Goal: Task Accomplishment & Management: Complete application form

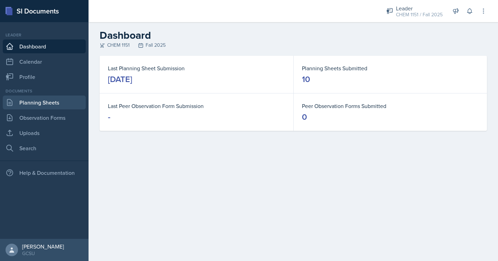
click at [49, 100] on link "Planning Sheets" at bounding box center [44, 102] width 83 height 14
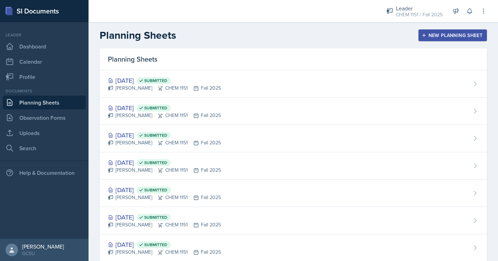
click at [442, 35] on div "New Planning Sheet" at bounding box center [453, 36] width 60 height 6
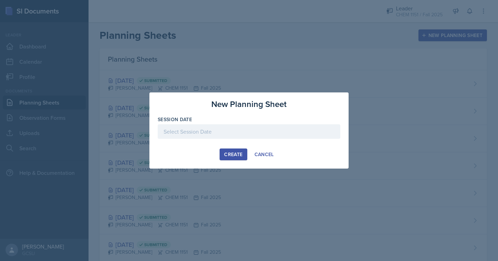
click at [203, 127] on div at bounding box center [249, 131] width 183 height 15
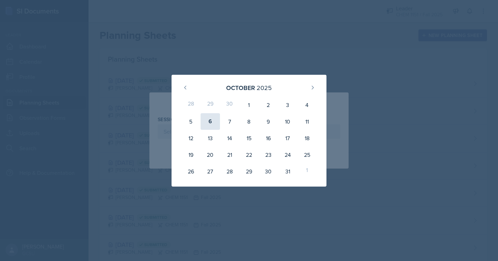
click at [212, 119] on div "6" at bounding box center [210, 121] width 19 height 17
type input "[DATE]"
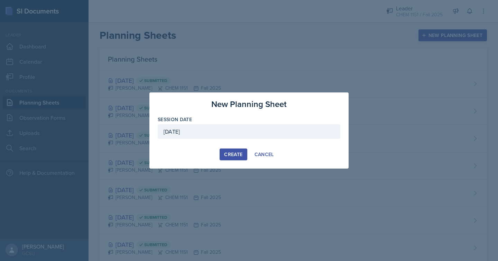
click at [234, 156] on div "Create" at bounding box center [233, 155] width 18 height 6
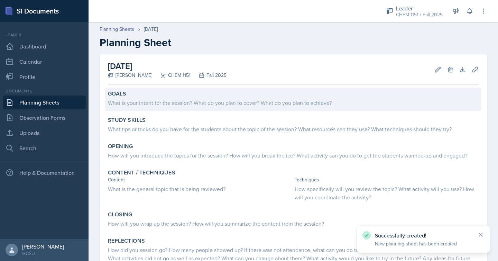
click at [304, 96] on div "Goals" at bounding box center [293, 93] width 371 height 7
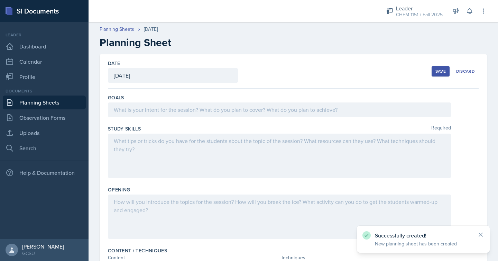
click at [298, 111] on div at bounding box center [279, 109] width 343 height 15
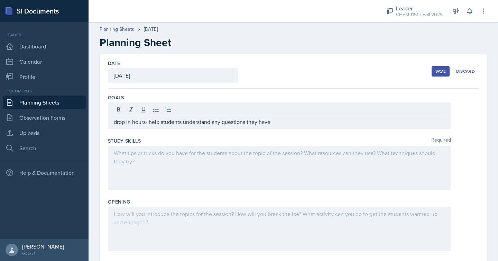
click at [263, 170] on div at bounding box center [279, 168] width 343 height 44
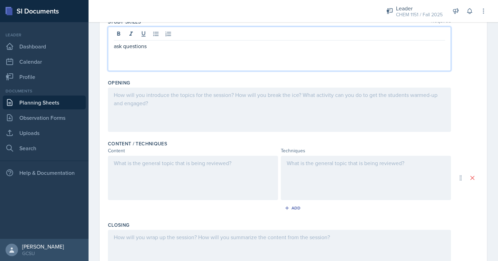
click at [295, 117] on div at bounding box center [279, 110] width 343 height 44
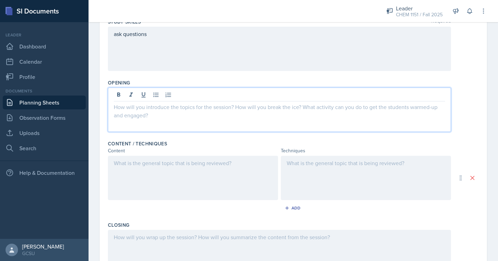
scroll to position [119, 0]
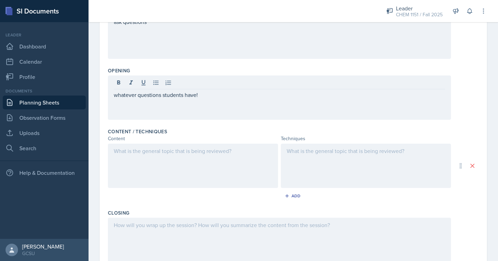
click at [237, 175] on div at bounding box center [193, 166] width 170 height 44
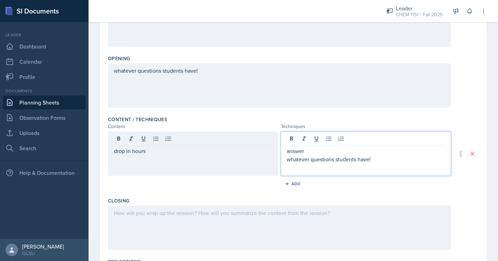
click at [288, 161] on p "whatever questions students have!" at bounding box center [366, 159] width 158 height 8
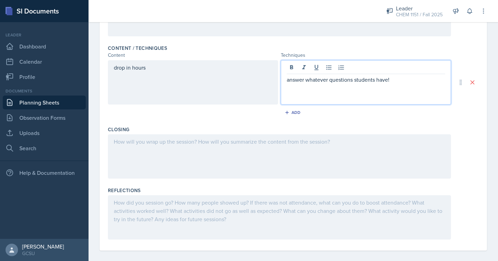
scroll to position [209, 0]
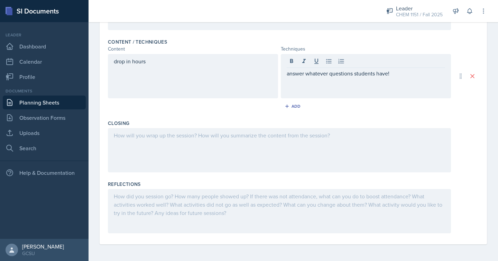
click at [296, 154] on div at bounding box center [279, 150] width 343 height 44
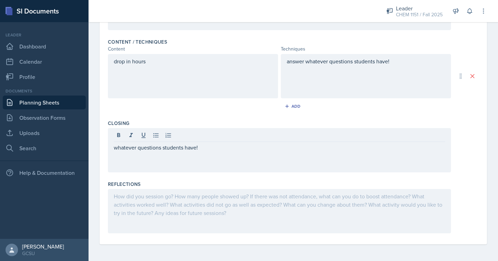
click at [255, 211] on div at bounding box center [279, 211] width 343 height 44
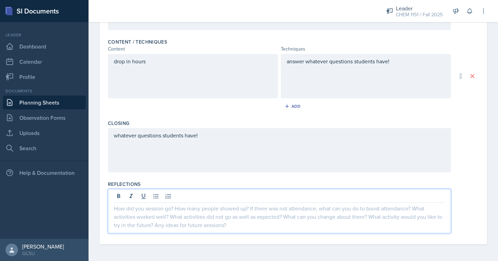
scroll to position [0, 0]
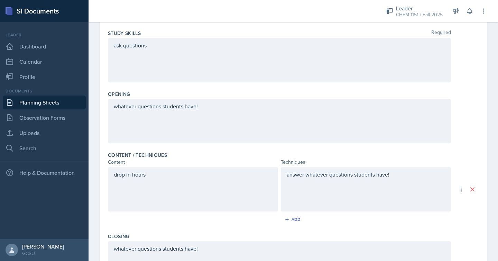
click at [363, 123] on div "whatever questions students have!" at bounding box center [279, 121] width 343 height 44
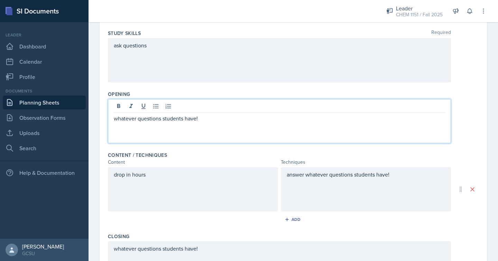
scroll to position [108, 0]
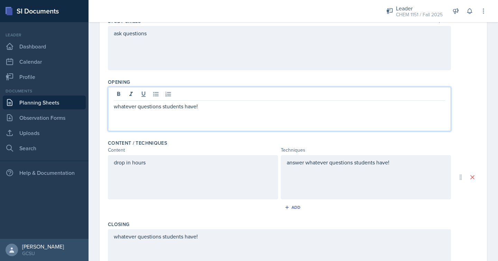
click at [347, 114] on div "whatever questions students have!" at bounding box center [279, 109] width 343 height 44
click at [327, 109] on p "whatever questions students have!" at bounding box center [279, 106] width 331 height 8
click at [115, 116] on p "whatever questions students have!" at bounding box center [279, 114] width 331 height 8
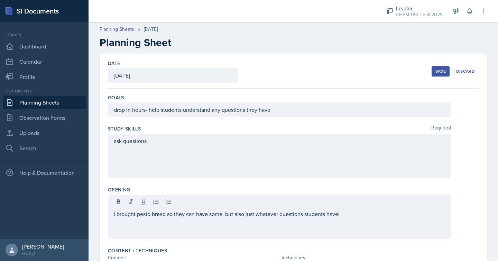
click at [436, 70] on div "Save" at bounding box center [441, 71] width 10 height 6
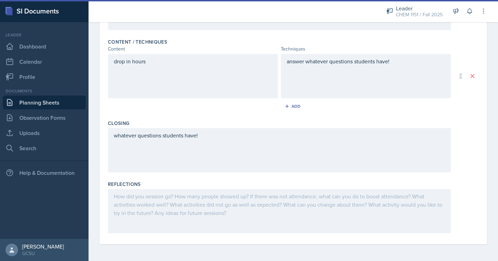
scroll to position [44, 0]
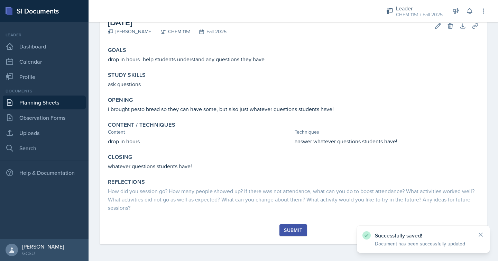
click at [302, 232] on div "Submit" at bounding box center [293, 230] width 18 height 6
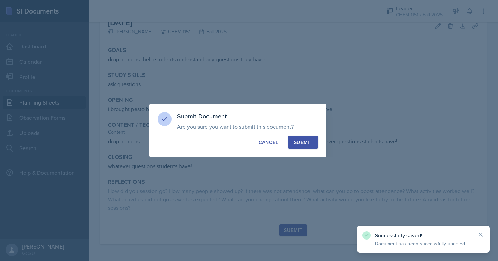
click at [304, 137] on button "Submit" at bounding box center [303, 142] width 30 height 13
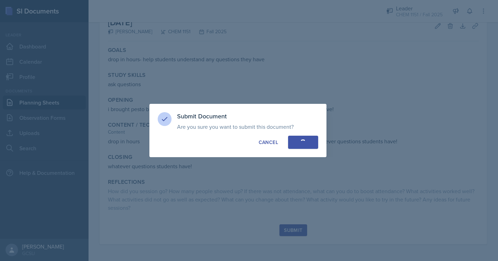
scroll to position [0, 0]
